Goal: Navigation & Orientation: Go to known website

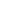
select select "FR"
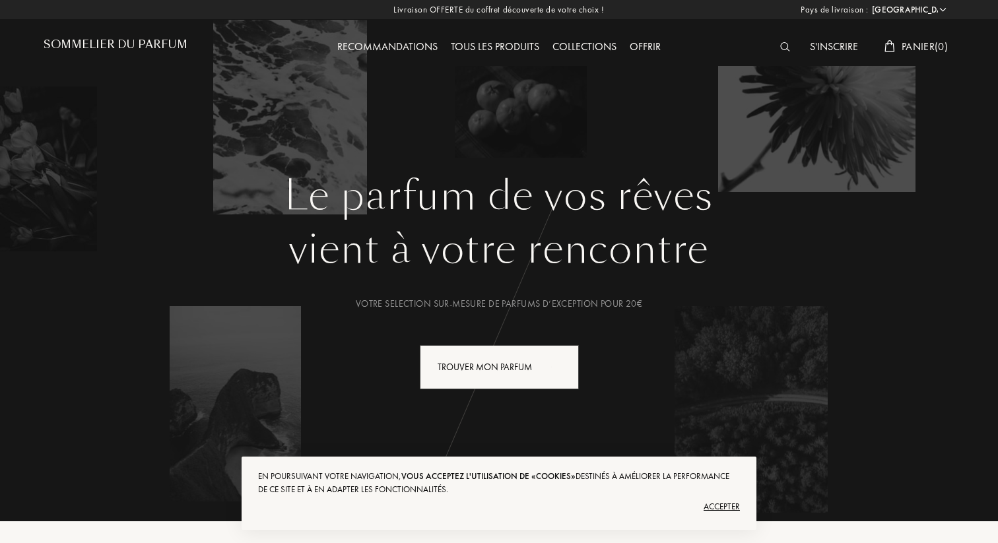
select select "FR"
